Goal: Find specific page/section: Locate a particular part of the current website

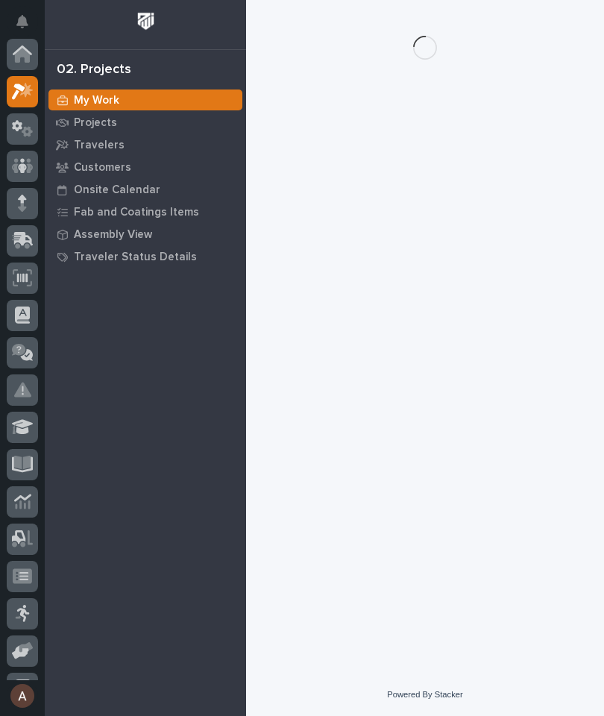
scroll to position [37, 0]
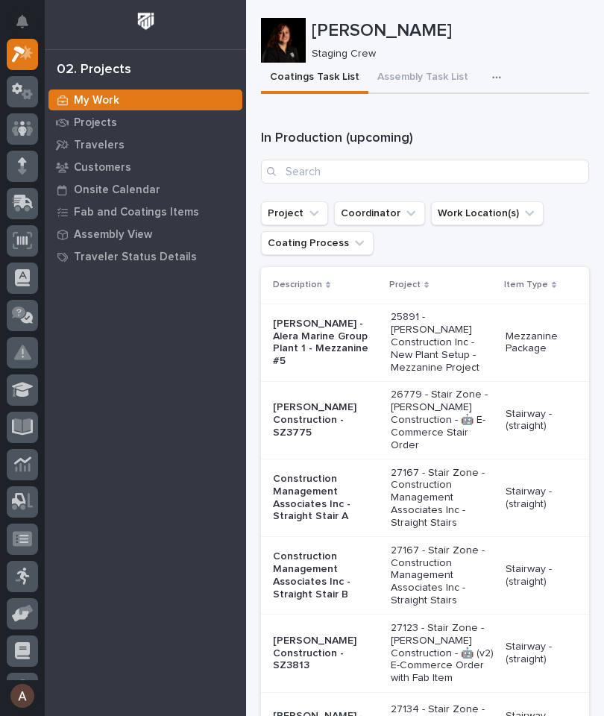
click at [98, 145] on p "Travelers" at bounding box center [99, 145] width 51 height 13
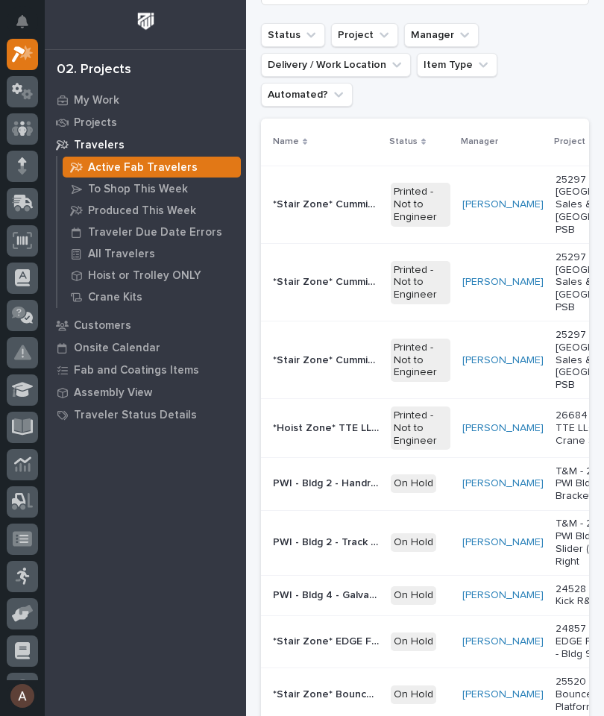
scroll to position [64, 0]
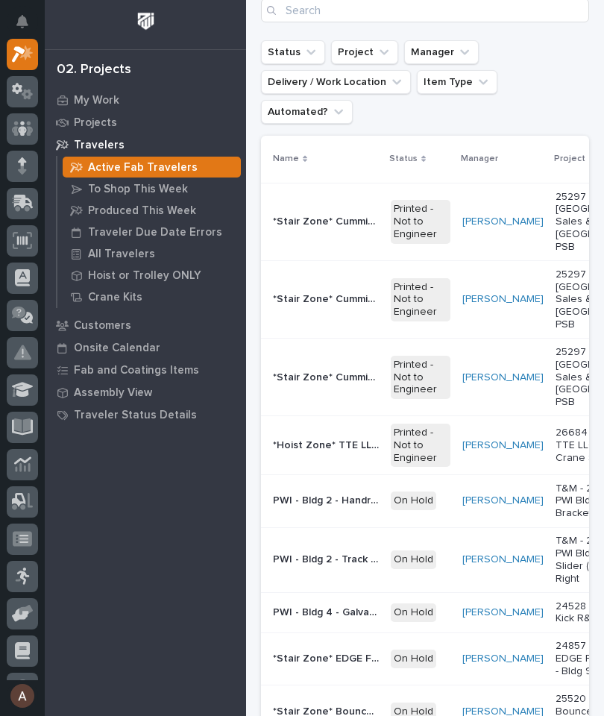
click at [127, 254] on p "All Travelers" at bounding box center [121, 254] width 67 height 13
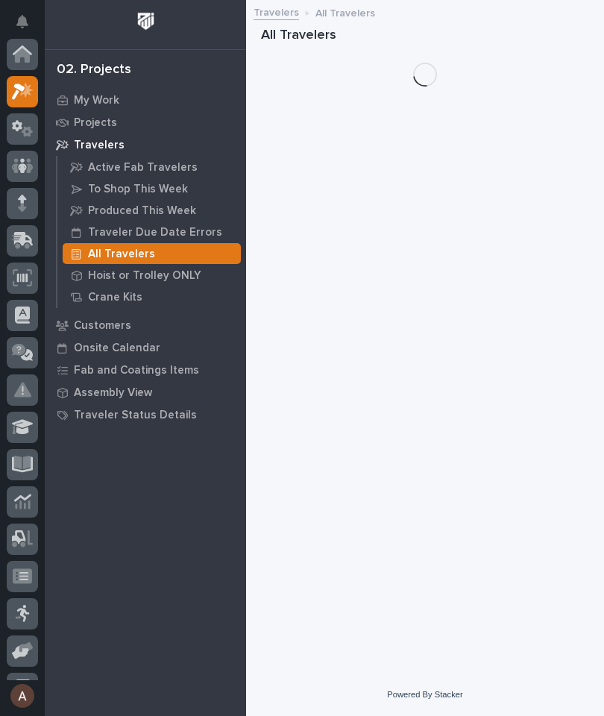
scroll to position [37, 0]
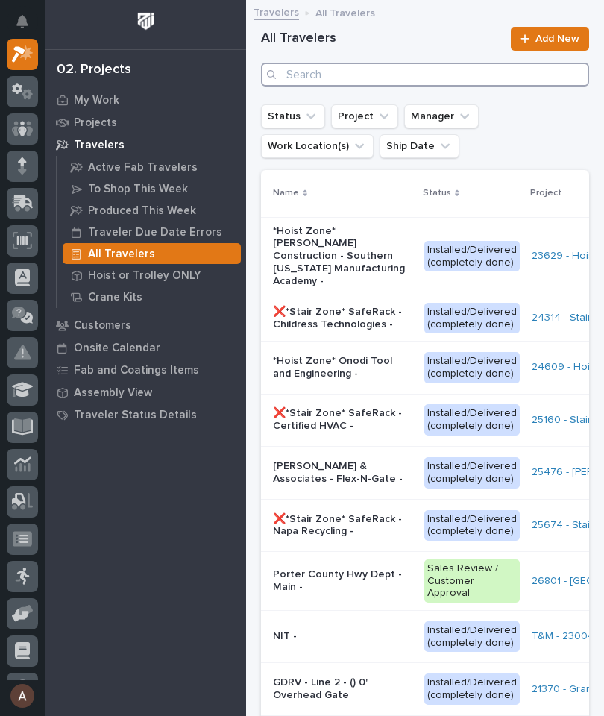
click at [455, 77] on input "Search" at bounding box center [425, 75] width 328 height 24
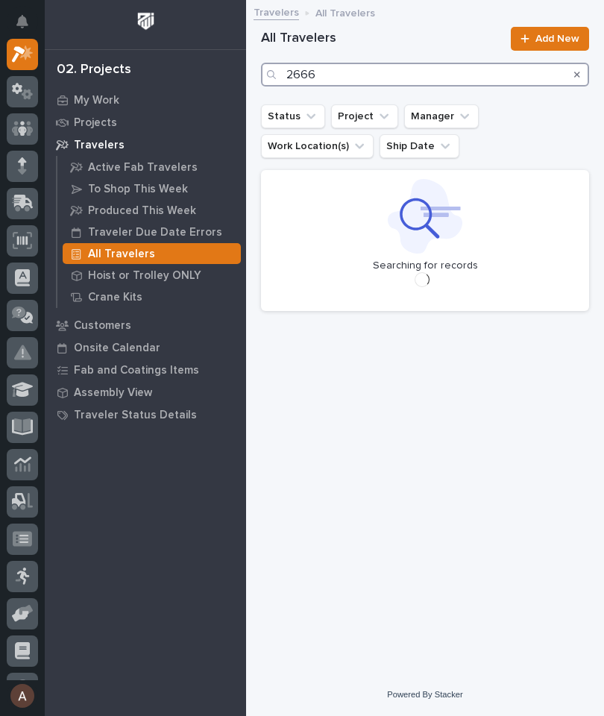
type input "26667"
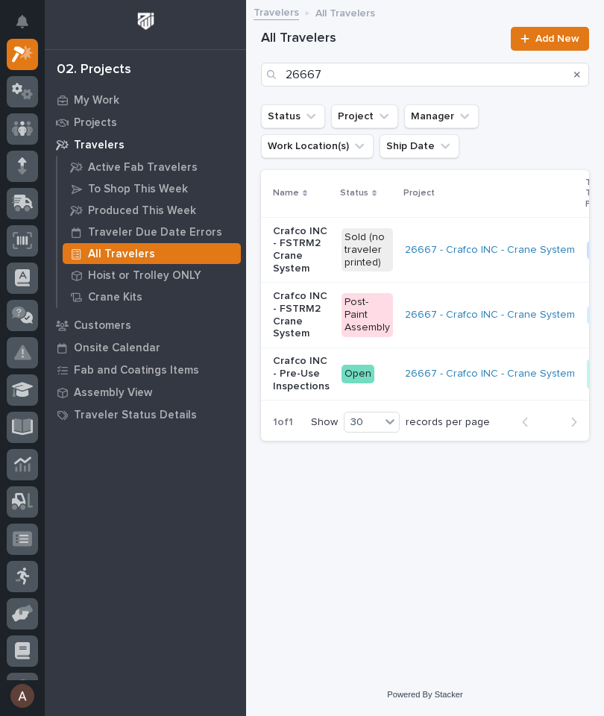
click at [297, 304] on p "Crafco INC - FSTRM2 Crane System" at bounding box center [301, 315] width 57 height 50
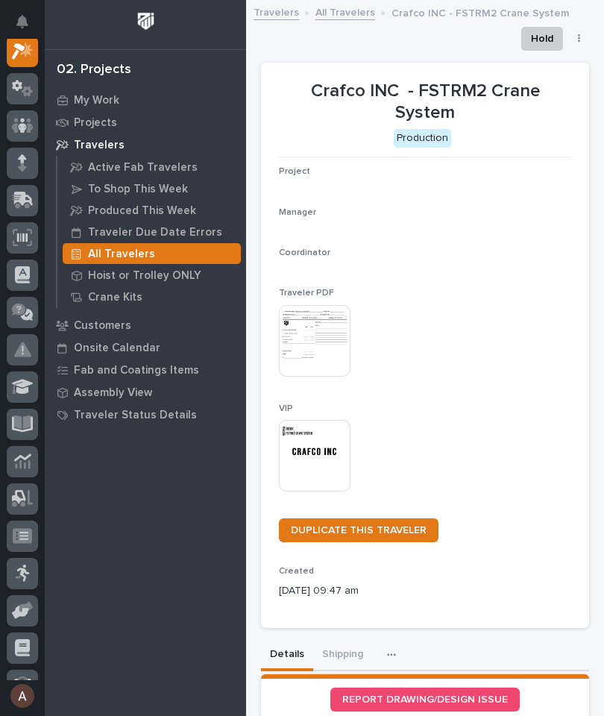
scroll to position [37, 0]
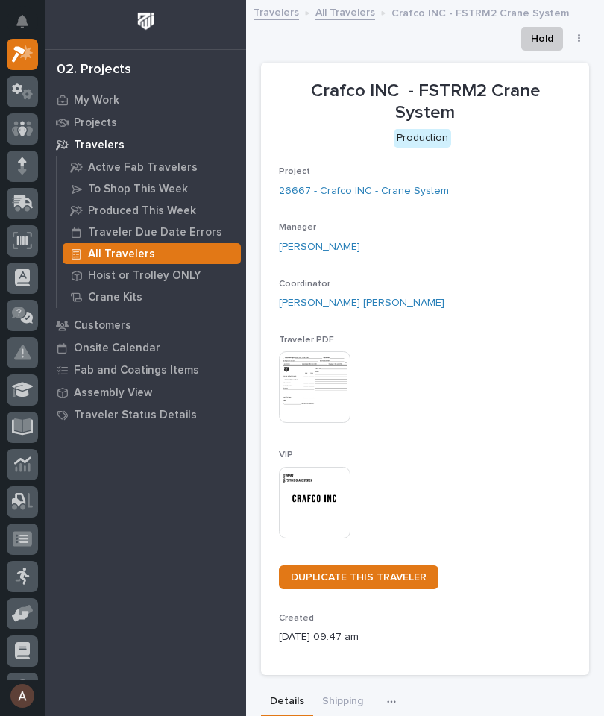
click at [330, 473] on img at bounding box center [315, 503] width 72 height 72
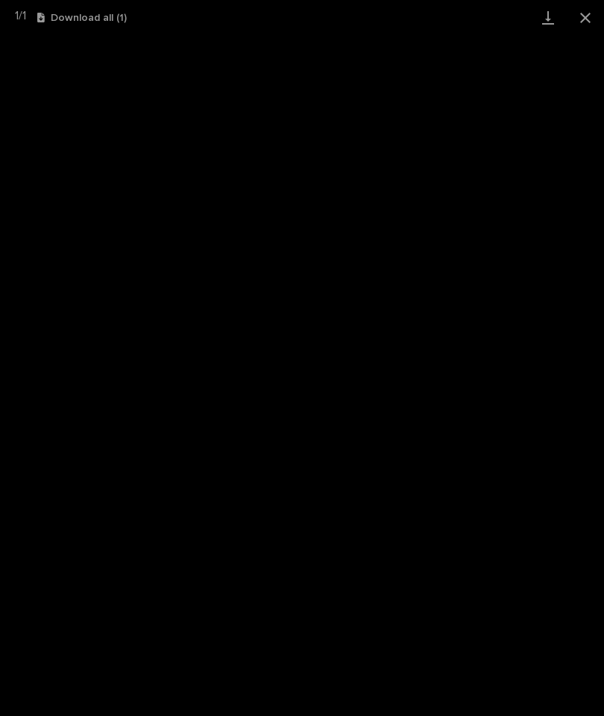
click at [545, 13] on link "Download" at bounding box center [547, 17] width 37 height 35
click at [574, 13] on button "Close gallery" at bounding box center [585, 17] width 37 height 35
